Goal: Task Accomplishment & Management: Complete application form

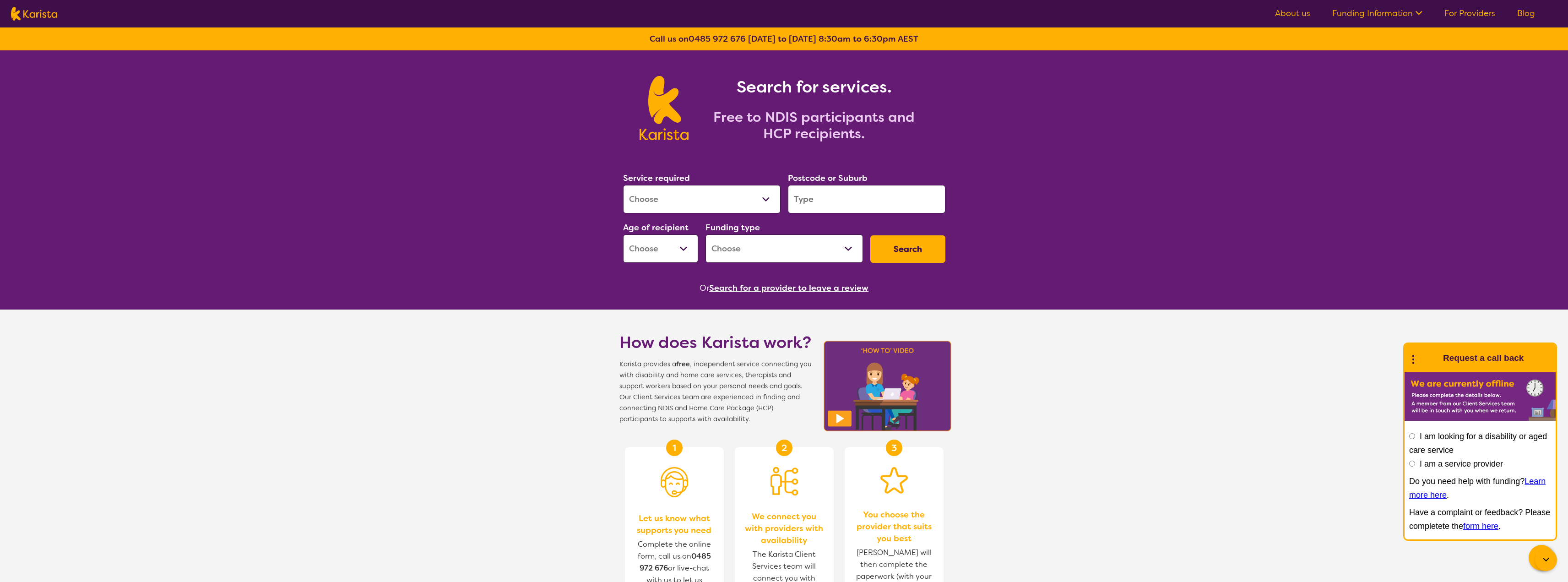
click at [702, 204] on select "Allied Health Assistant Assessment ([MEDICAL_DATA] or [MEDICAL_DATA]) Behaviour…" at bounding box center [702, 199] width 157 height 28
click at [1462, 11] on link "For Providers" at bounding box center [1470, 14] width 51 height 11
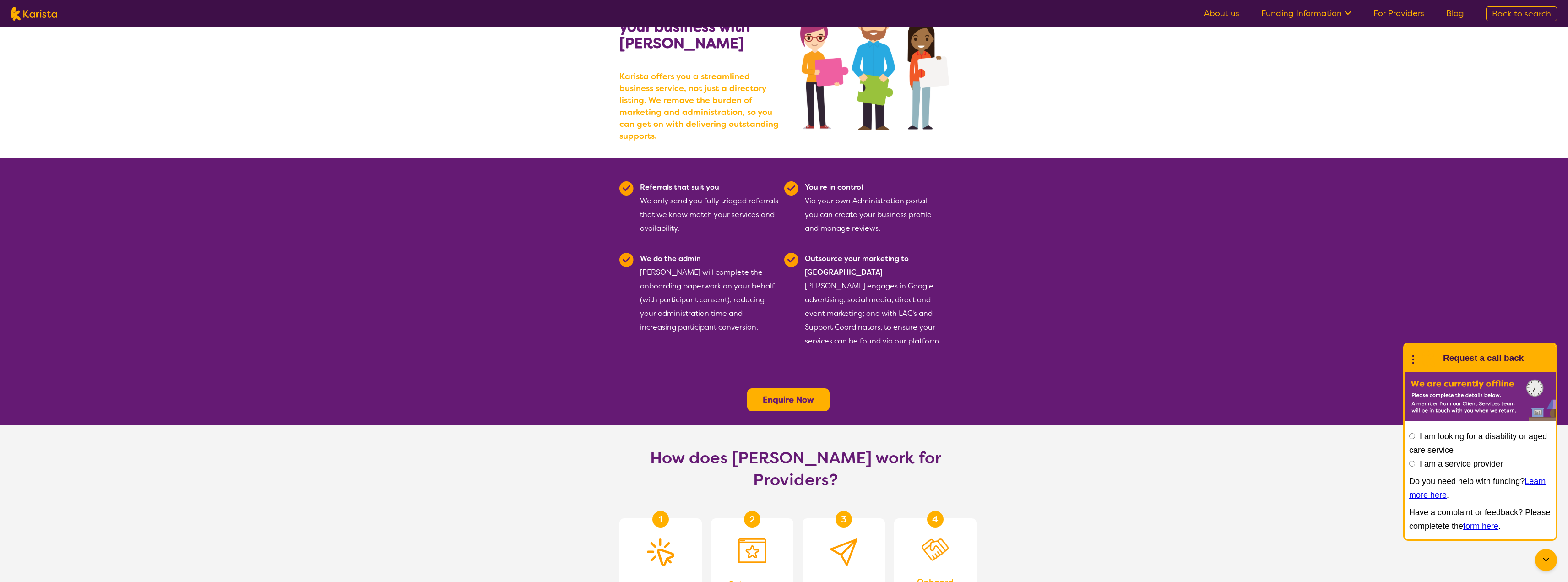
scroll to position [92, 0]
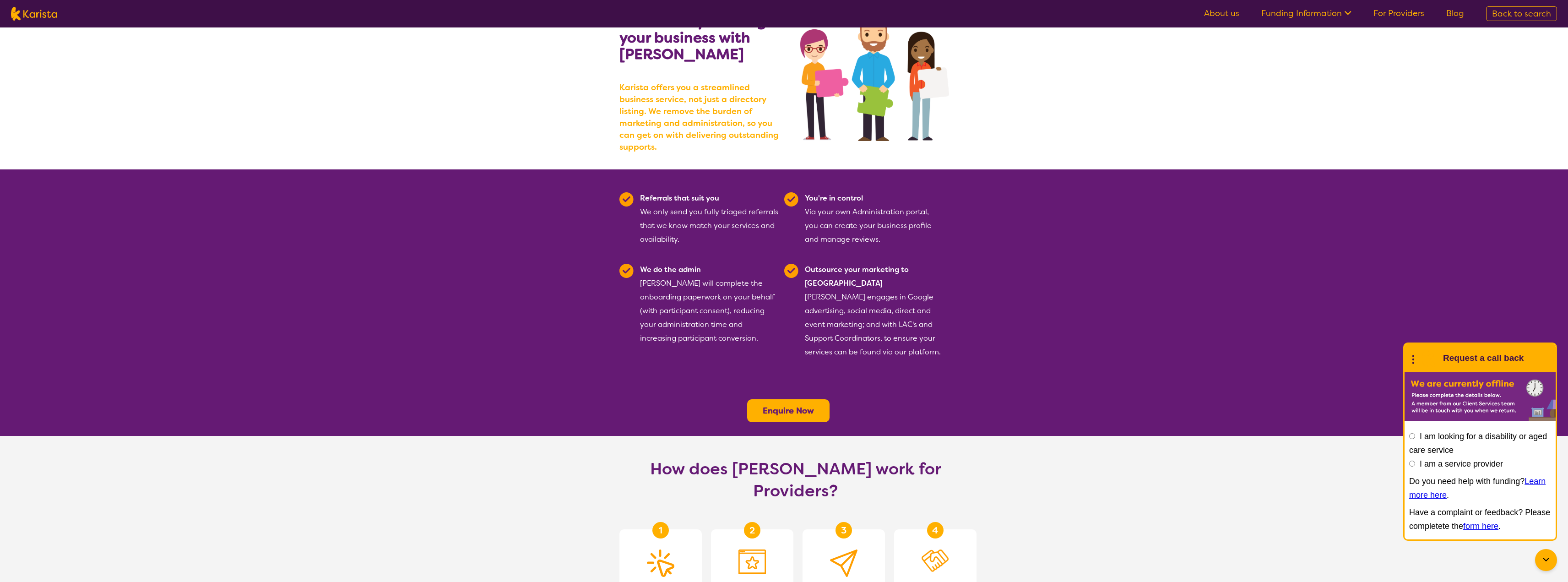
click at [774, 400] on button "Enquire Now" at bounding box center [788, 411] width 83 height 23
click at [774, 405] on b "Enquire Now" at bounding box center [788, 411] width 51 height 11
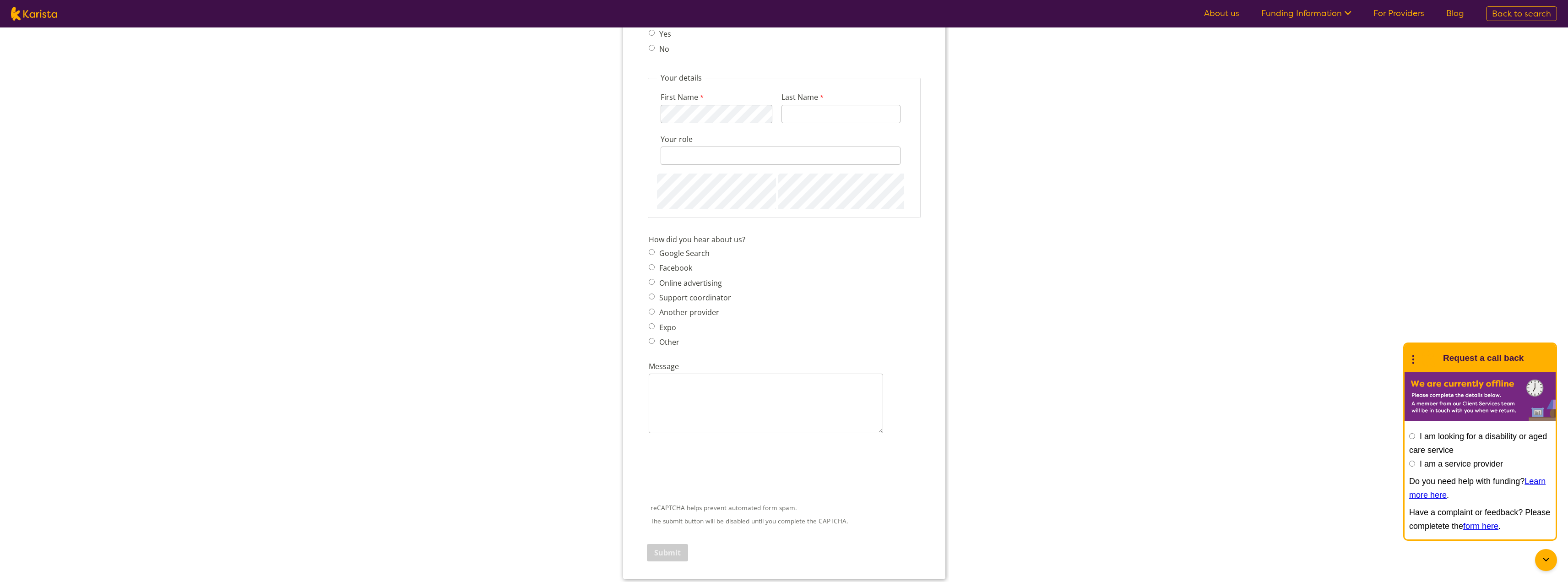
scroll to position [963, 0]
